Goal: Task Accomplishment & Management: Use online tool/utility

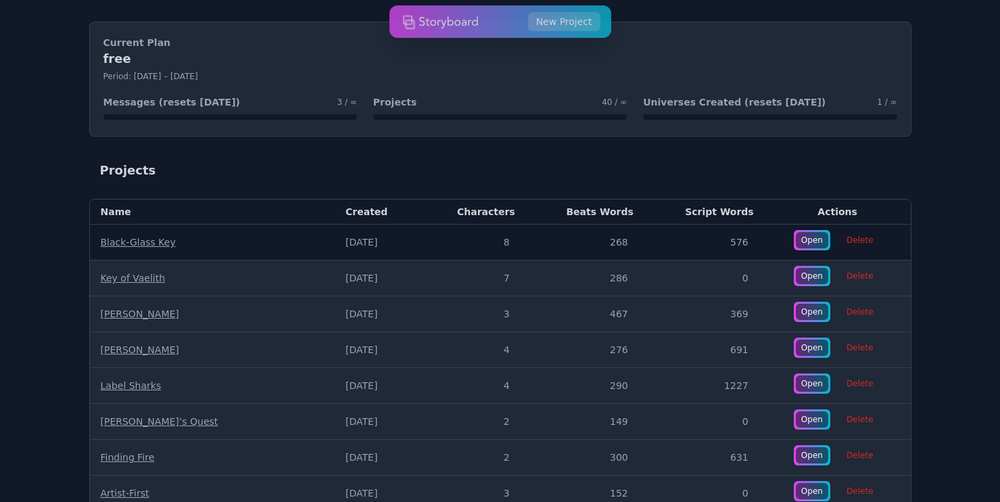
click at [141, 243] on link "Black-Glass Key" at bounding box center [138, 242] width 75 height 11
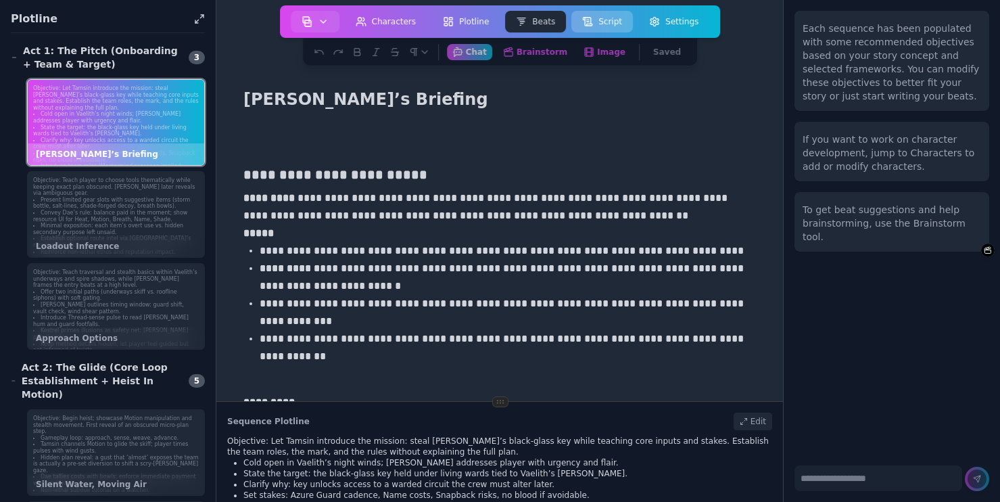
click at [588, 20] on icon at bounding box center [588, 20] width 2 height 0
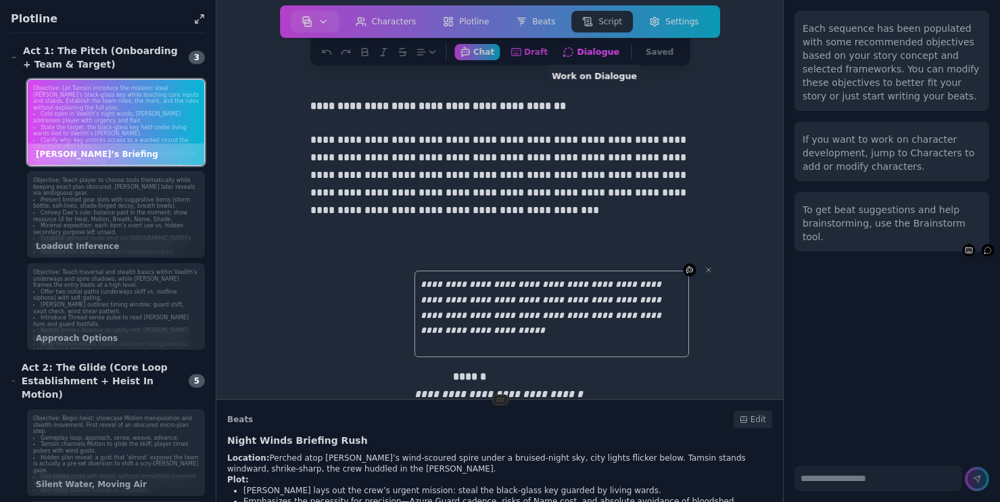
click at [588, 56] on button "Dialogue Work on Dialogue" at bounding box center [591, 51] width 68 height 17
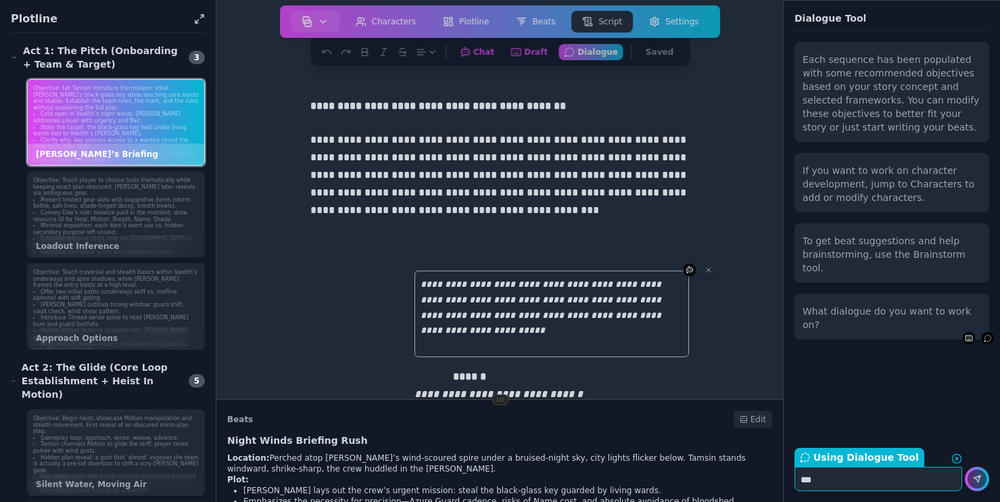
type textarea "****"
